Goal: Information Seeking & Learning: Find specific page/section

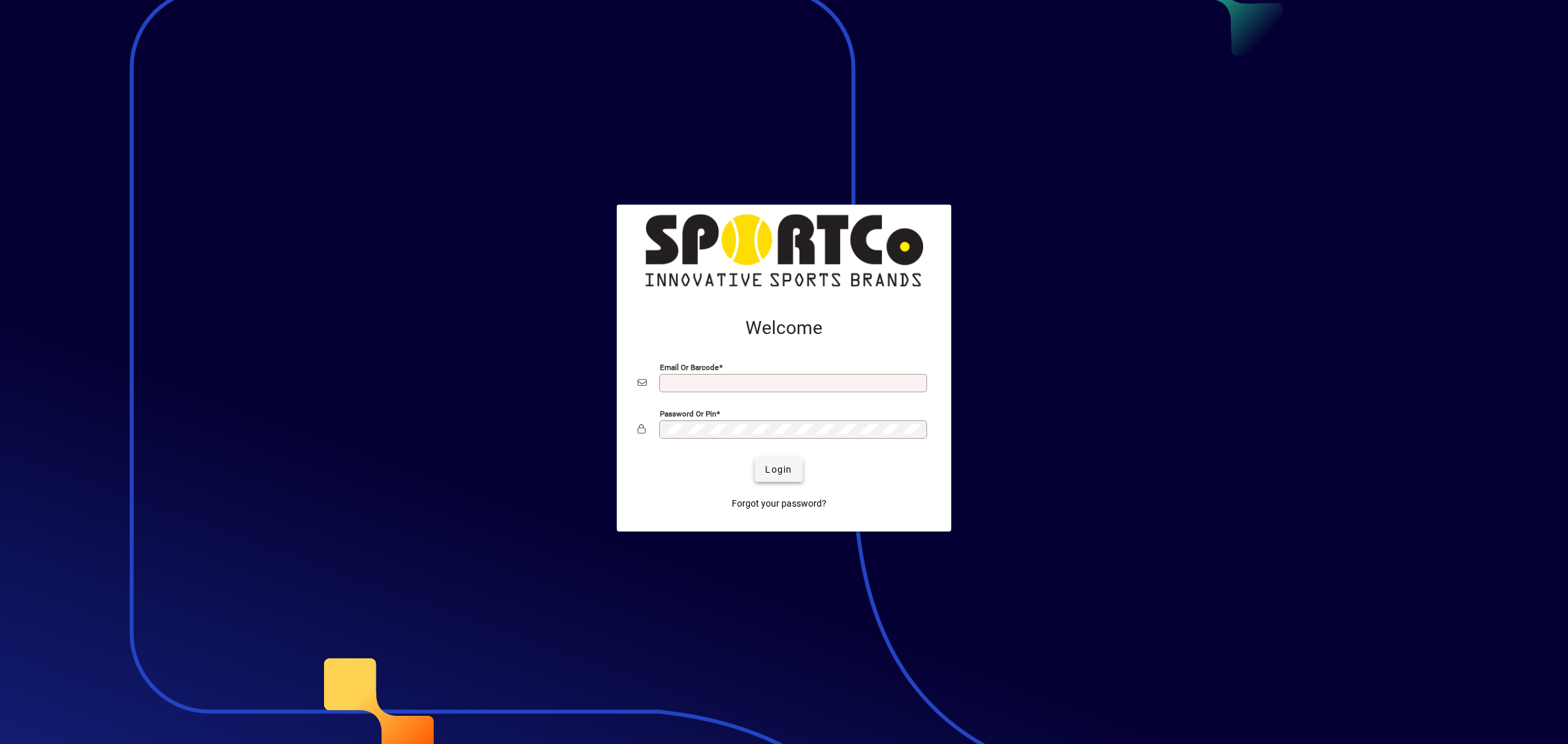
type input "**********"
click at [787, 465] on span "Login" at bounding box center [778, 470] width 27 height 14
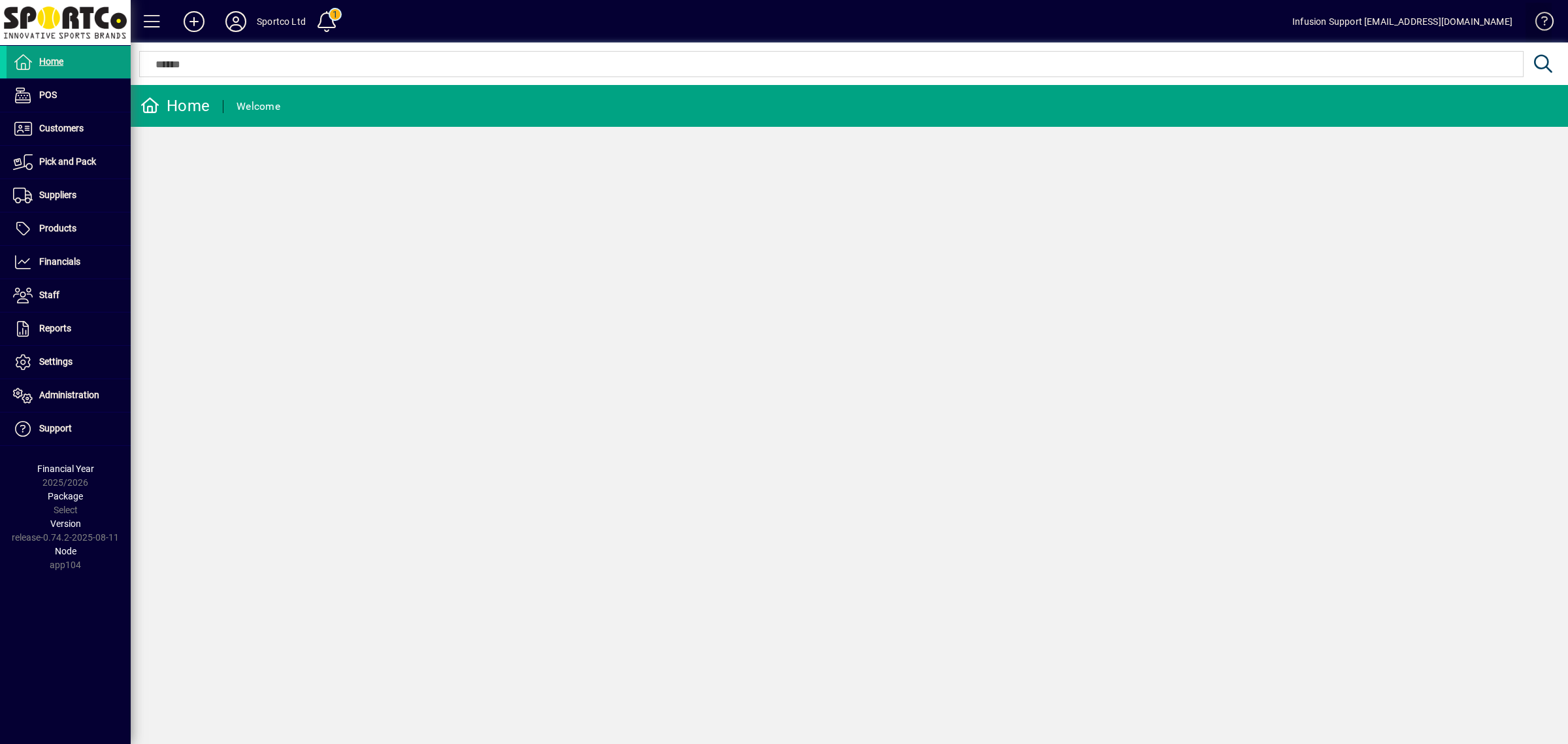
click at [1541, 15] on span at bounding box center [1538, 24] width 31 height 31
